Goal: Information Seeking & Learning: Learn about a topic

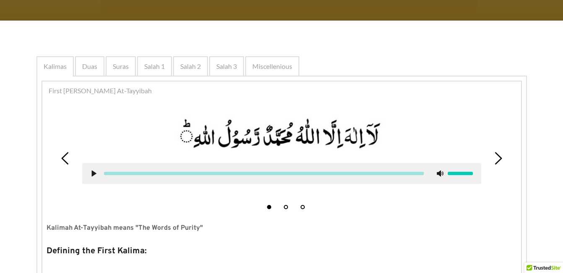
scroll to position [134, 0]
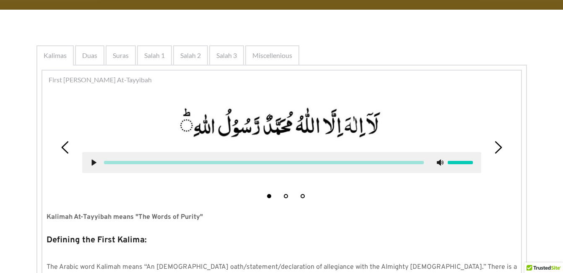
click at [285, 197] on button "2" at bounding box center [286, 196] width 4 height 4
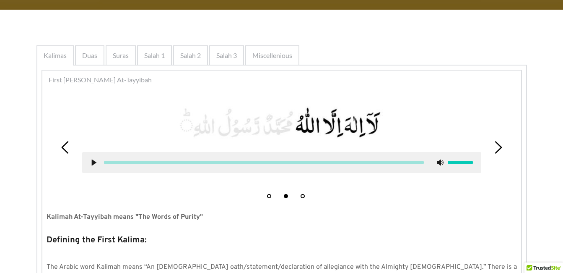
click at [95, 162] on use at bounding box center [93, 162] width 5 height 6
click at [94, 162] on use at bounding box center [93, 162] width 5 height 6
click at [90, 164] on div at bounding box center [282, 162] width 399 height 21
click at [91, 162] on icon at bounding box center [94, 162] width 7 height 7
click at [97, 160] on icon at bounding box center [94, 162] width 7 height 7
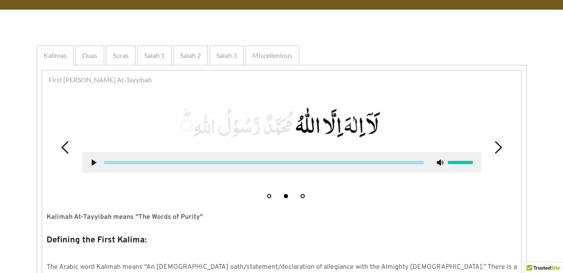
click at [94, 164] on use at bounding box center [93, 162] width 5 height 6
click at [93, 162] on use at bounding box center [93, 162] width 5 height 6
click at [130, 179] on div at bounding box center [282, 137] width 412 height 83
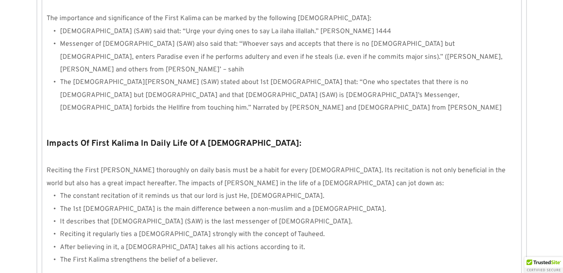
scroll to position [638, 0]
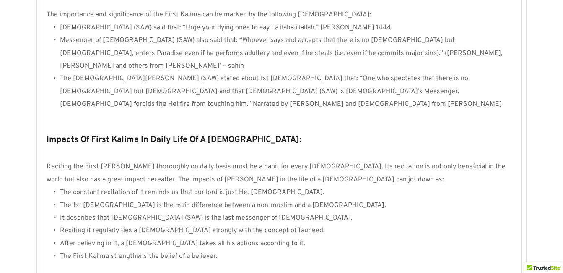
click at [363, 111] on p at bounding box center [282, 117] width 471 height 13
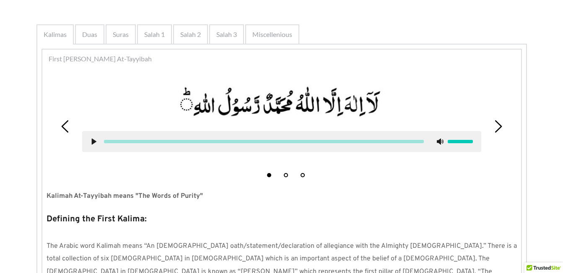
scroll to position [117, 0]
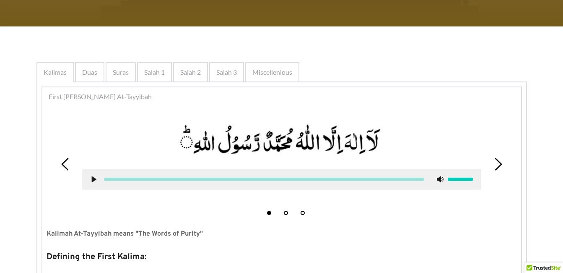
click at [497, 161] on icon at bounding box center [498, 164] width 13 height 13
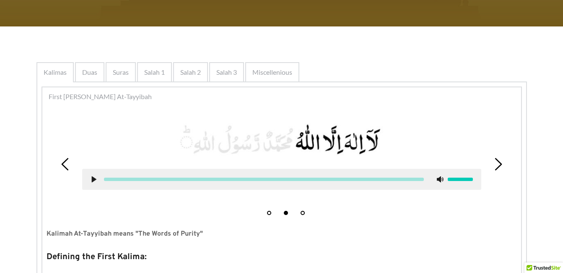
click at [497, 161] on icon at bounding box center [498, 164] width 13 height 13
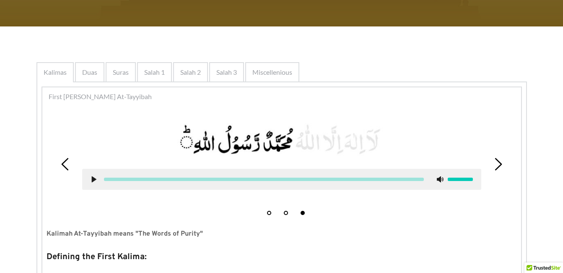
click at [91, 180] on icon at bounding box center [94, 179] width 7 height 7
click at [94, 179] on icon at bounding box center [94, 179] width 7 height 7
click at [94, 177] on icon at bounding box center [94, 179] width 7 height 7
click at [94, 181] on icon at bounding box center [94, 179] width 7 height 7
click at [94, 181] on use at bounding box center [93, 179] width 5 height 6
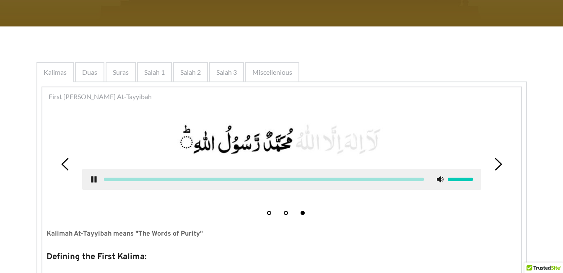
click at [91, 179] on icon at bounding box center [94, 179] width 7 height 7
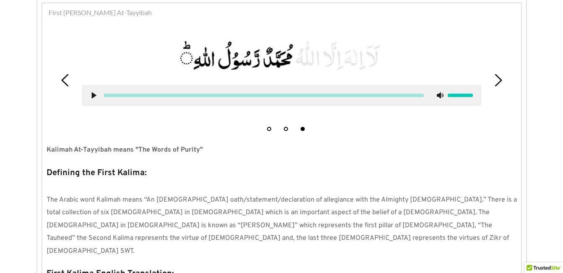
scroll to position [185, 0]
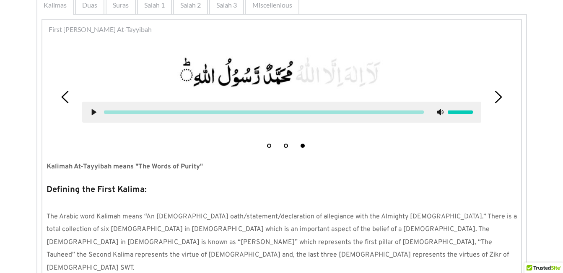
click at [269, 146] on button "1" at bounding box center [269, 145] width 4 height 4
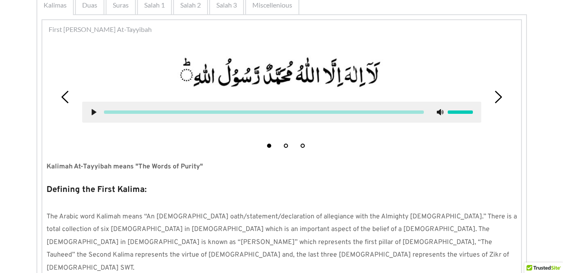
click at [94, 110] on icon at bounding box center [94, 112] width 7 height 7
click at [228, 151] on div "1 2 3" at bounding box center [282, 97] width 471 height 110
click at [94, 112] on use at bounding box center [93, 112] width 5 height 6
